Goal: Transaction & Acquisition: Book appointment/travel/reservation

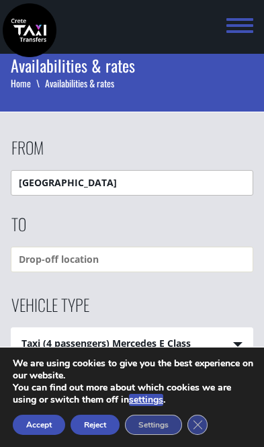
click at [138, 186] on input "Heraklion airport" at bounding box center [132, 183] width 243 height 26
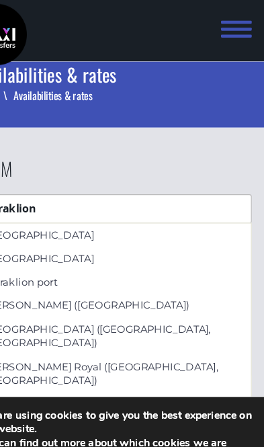
type input "Heraklion"
click at [227, 23] on span at bounding box center [240, 25] width 27 height 15
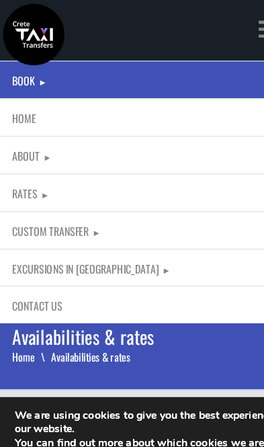
click at [196, 35] on div "Book ► Taxi ► from Chania Airport ► to Heraklion City to Heraklion Port to Reth…" at bounding box center [132, 141] width 264 height 283
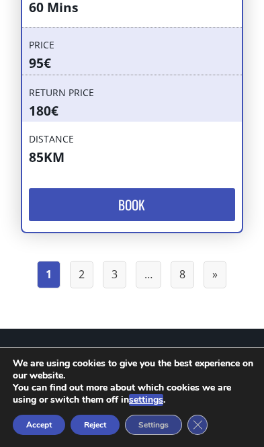
scroll to position [10788, 0]
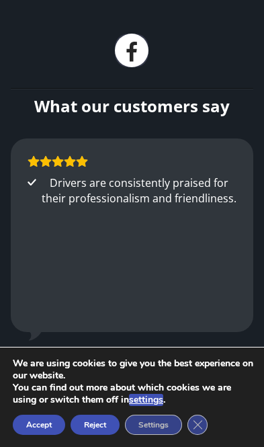
click at [95, 416] on button "Reject" at bounding box center [95, 425] width 49 height 20
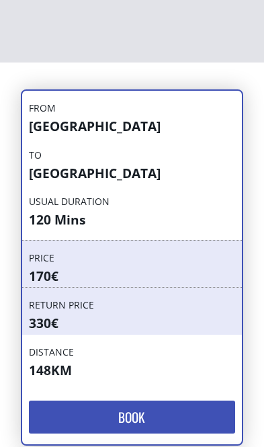
scroll to position [0, 0]
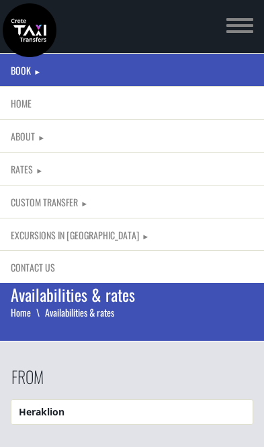
click at [38, 62] on link "Book ►" at bounding box center [132, 69] width 264 height 33
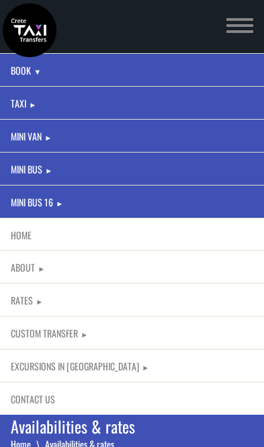
click at [24, 96] on link "Taxi" at bounding box center [18, 103] width 15 height 14
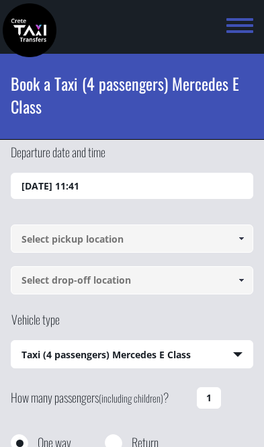
select select "540"
click at [34, 26] on img at bounding box center [30, 30] width 54 height 54
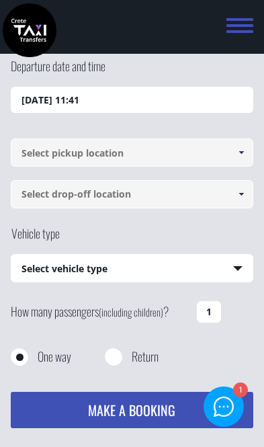
click at [235, 15] on link at bounding box center [246, 26] width 38 height 53
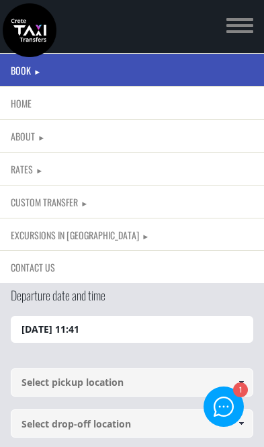
click at [75, 199] on link "Custom Transfer" at bounding box center [44, 202] width 67 height 14
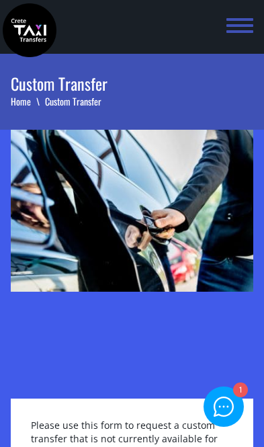
click at [238, 19] on span at bounding box center [240, 19] width 27 height 3
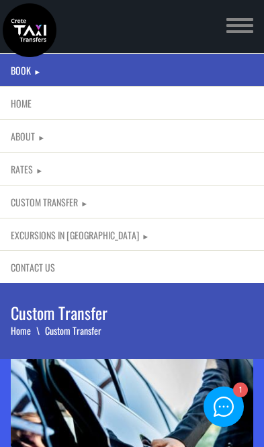
click at [29, 67] on link "Book" at bounding box center [21, 70] width 20 height 14
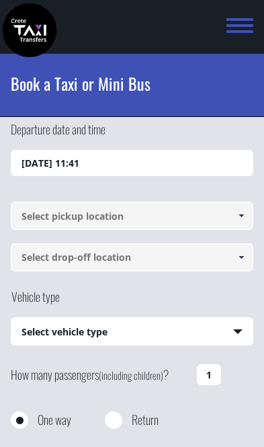
click at [237, 20] on span at bounding box center [240, 19] width 27 height 3
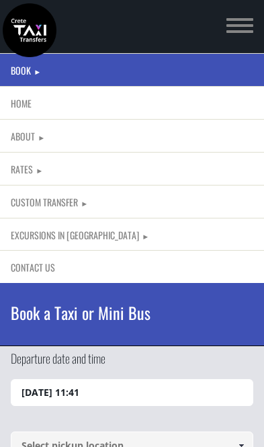
click at [35, 102] on link "Home" at bounding box center [132, 102] width 264 height 33
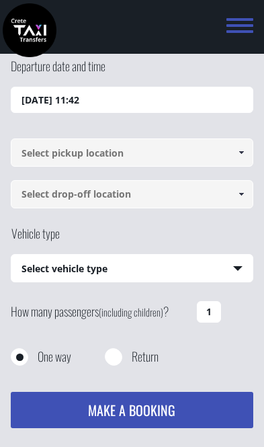
click at [108, 100] on input "19/08/2025 11:42" at bounding box center [132, 100] width 243 height 27
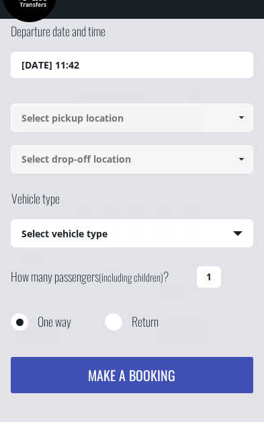
scroll to position [86, 0]
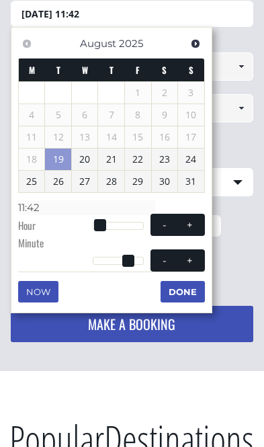
click at [102, 219] on span at bounding box center [100, 225] width 12 height 12
click at [100, 226] on span at bounding box center [100, 225] width 12 height 12
click at [199, 221] on button "+" at bounding box center [189, 224] width 24 height 13
type input "19/08/2025 12:42"
type input "12:42"
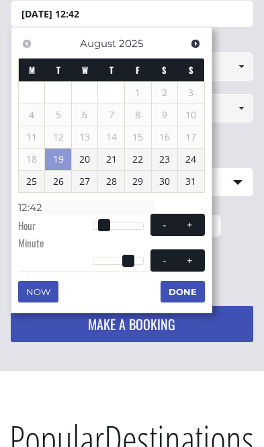
click at [198, 221] on button "+" at bounding box center [189, 224] width 24 height 13
type input "19/08/2025 13:42"
type input "13:42"
click at [194, 218] on button "+" at bounding box center [189, 224] width 24 height 13
type input "19/08/2025 14:42"
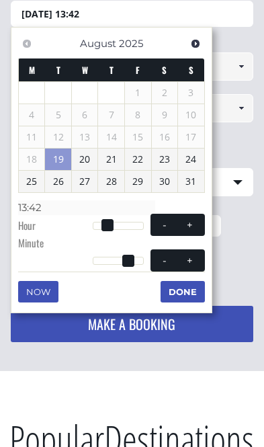
type input "14:42"
click at [194, 218] on button "+" at bounding box center [189, 224] width 24 height 13
type input "19/08/2025 15:42"
type input "15:42"
click at [186, 282] on button "Done" at bounding box center [183, 292] width 44 height 22
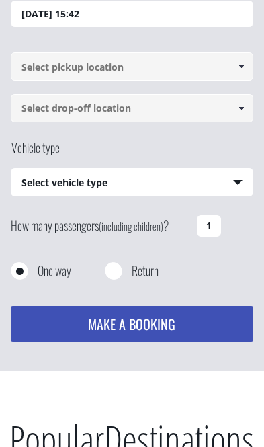
click at [93, 66] on input at bounding box center [132, 66] width 243 height 28
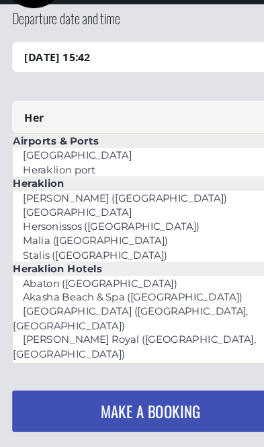
click at [52, 180] on link "[GEOGRAPHIC_DATA]" at bounding box center [67, 185] width 113 height 19
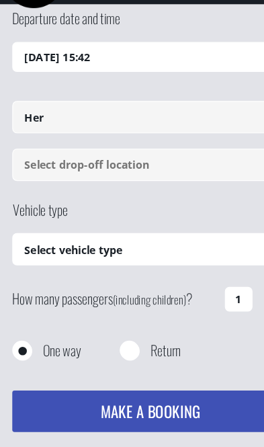
type input "[GEOGRAPHIC_DATA]"
click at [92, 141] on input at bounding box center [132, 144] width 243 height 28
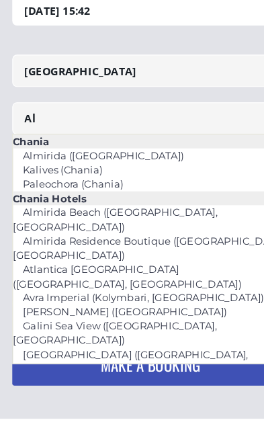
type input "A"
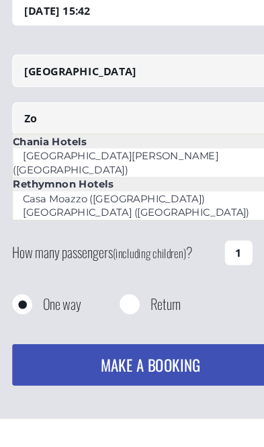
type input "Z"
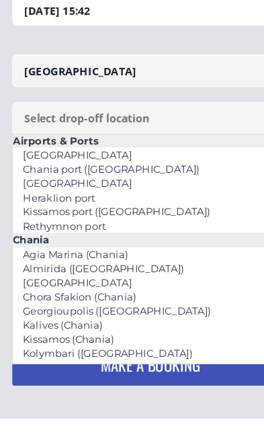
scroll to position [0, 0]
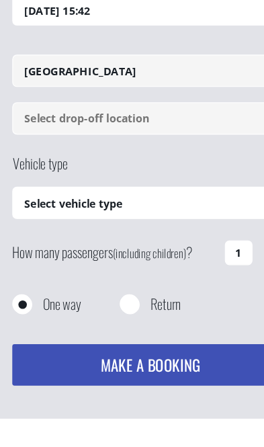
click at [58, 130] on input at bounding box center [132, 144] width 243 height 28
paste input "Anissaras Heronissos, 700 14, Griechenland"
type input "Anissaras Heronissos, 700 14"
click at [138, 205] on select "Select vehicle type Taxi (4 passengers) Mercedes E Class Mini Van (7 passengers…" at bounding box center [132, 219] width 242 height 28
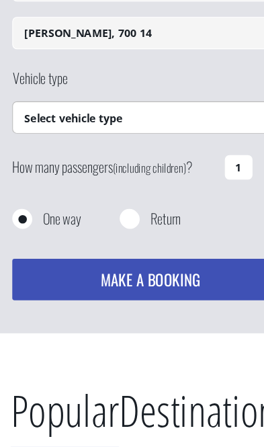
select select "540"
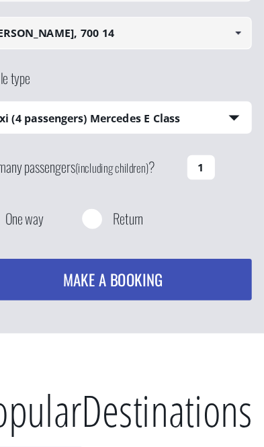
click at [197, 192] on input "1" at bounding box center [209, 203] width 24 height 22
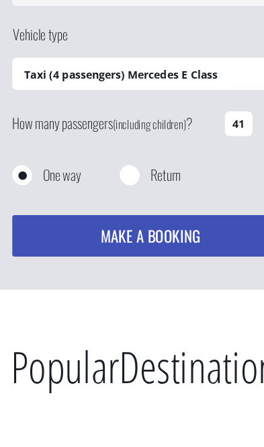
click at [218, 192] on input "41" at bounding box center [209, 203] width 24 height 22
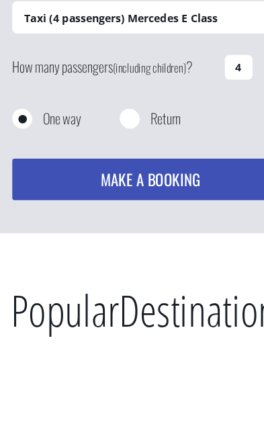
type input "4"
click at [205, 239] on div "One way Return" at bounding box center [132, 261] width 243 height 44
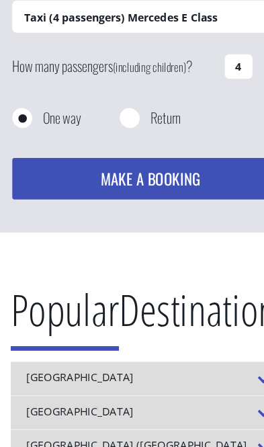
click at [130, 159] on button "MAKE A BOOKING" at bounding box center [132, 156] width 243 height 36
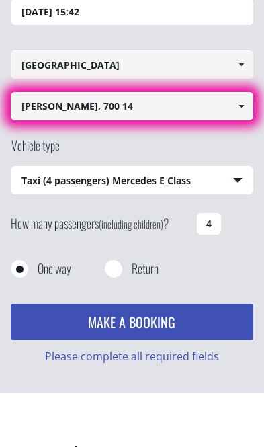
scroll to position [85, 0]
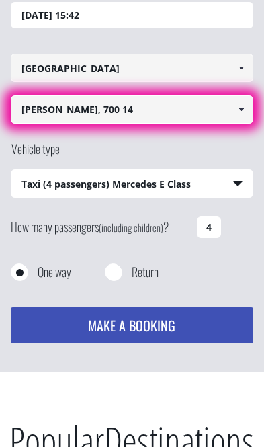
click at [246, 110] on span at bounding box center [241, 109] width 11 height 11
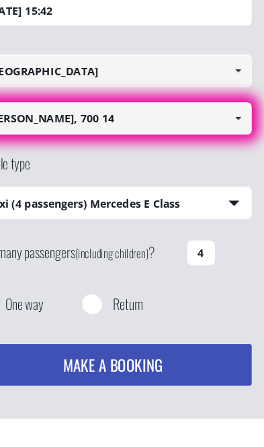
scroll to position [91, 0]
click at [236, 98] on span at bounding box center [241, 103] width 11 height 11
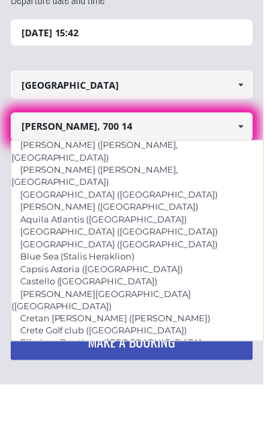
scroll to position [1401, 0]
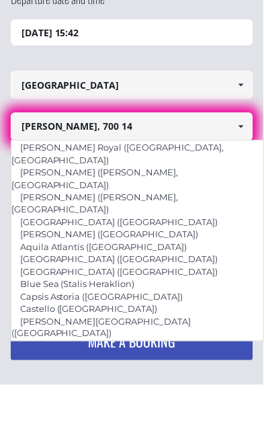
click at [79, 175] on input "Anissaras Heronissos, 700 14" at bounding box center [132, 189] width 243 height 28
click at [67, 175] on input "Anissaras Heronissos, 700 14" at bounding box center [132, 189] width 243 height 28
click at [53, 175] on input "Anissaras Heronissos, 700 14" at bounding box center [132, 189] width 243 height 28
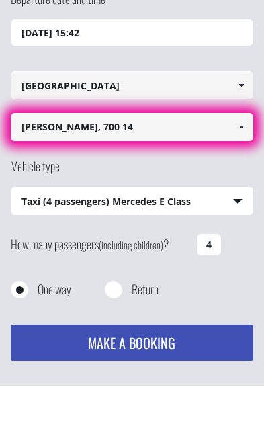
click at [131, 175] on input "Heronissos, 700 14" at bounding box center [132, 189] width 243 height 28
click at [25, 175] on input "Heronissos" at bounding box center [132, 189] width 243 height 28
click at [90, 175] on input "Heronissos" at bounding box center [132, 189] width 243 height 28
click at [38, 175] on input "Heronissos" at bounding box center [132, 189] width 243 height 28
click at [243, 175] on link at bounding box center [242, 189] width 22 height 28
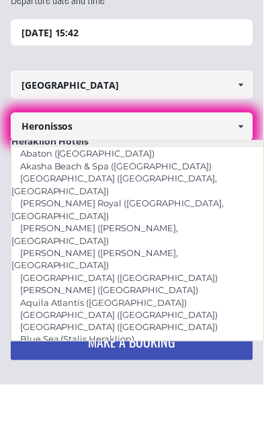
scroll to position [1344, 0]
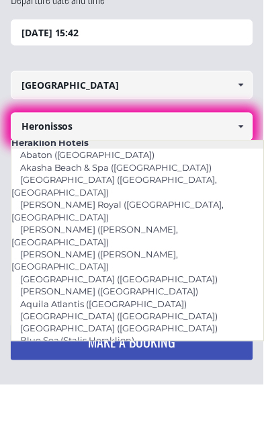
type input "Lyttos Mare ([GEOGRAPHIC_DATA], [GEOGRAPHIC_DATA])"
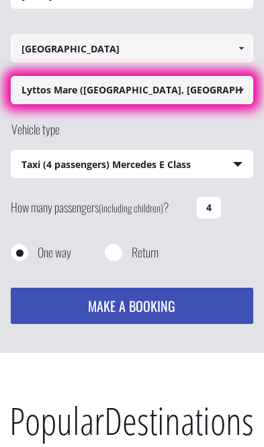
scroll to position [102, 0]
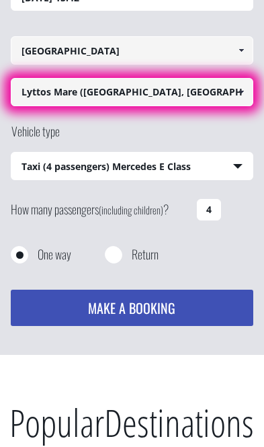
click at [237, 248] on div "One way Return" at bounding box center [132, 268] width 243 height 44
click at [146, 303] on button "MAKE A BOOKING" at bounding box center [132, 308] width 243 height 36
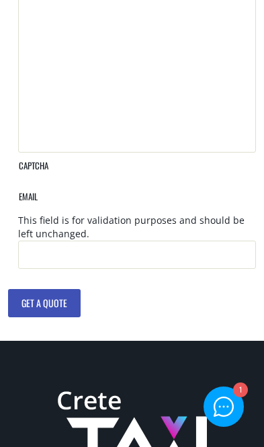
scroll to position [797, 0]
